Goal: Task Accomplishment & Management: Use online tool/utility

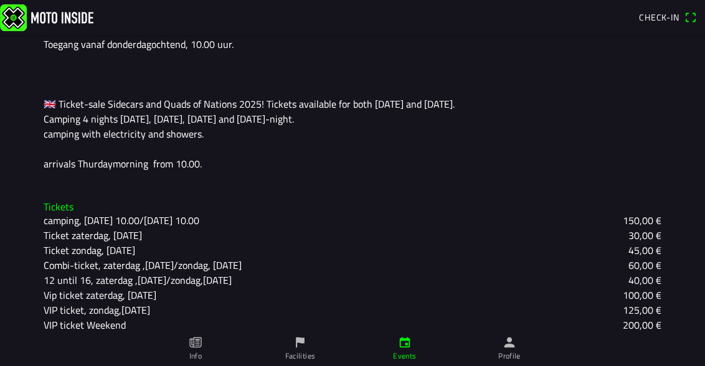
scroll to position [413, 0]
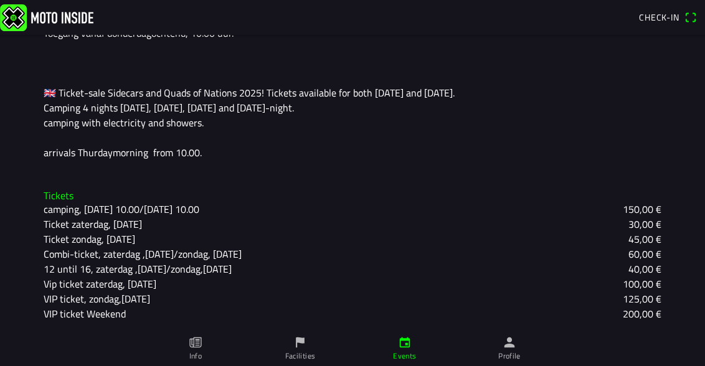
click at [200, 345] on icon "paper" at bounding box center [196, 343] width 14 height 14
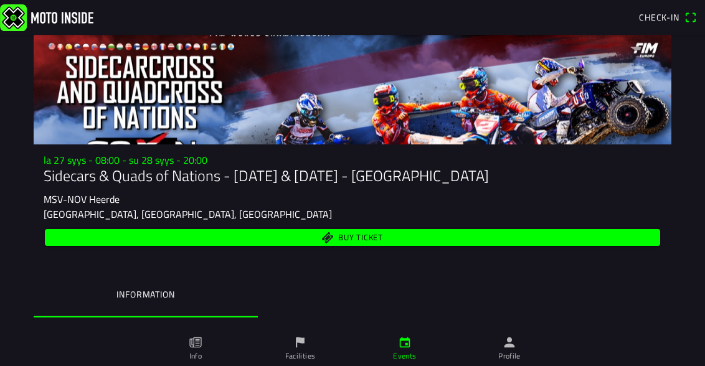
click at [660, 19] on span "Check-in" at bounding box center [659, 17] width 40 height 13
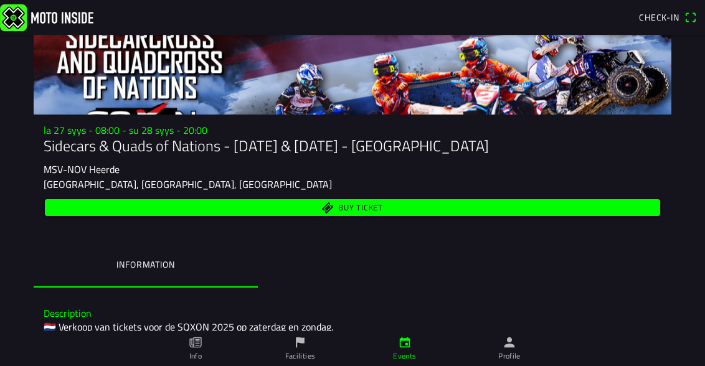
scroll to position [32, 0]
